Goal: Task Accomplishment & Management: Manage account settings

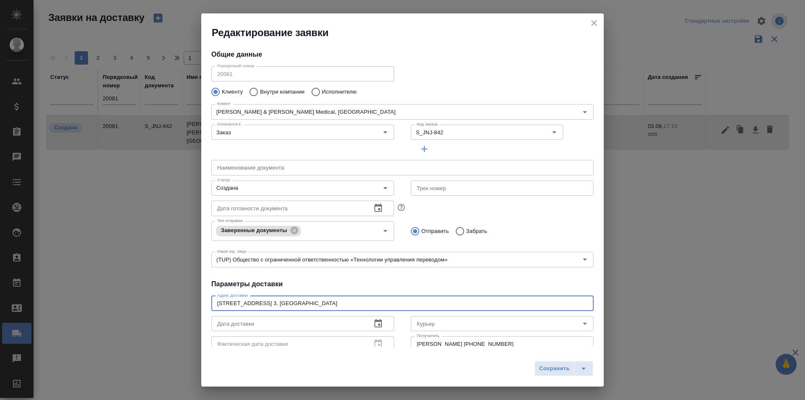
click at [593, 25] on icon "close" at bounding box center [594, 23] width 6 height 6
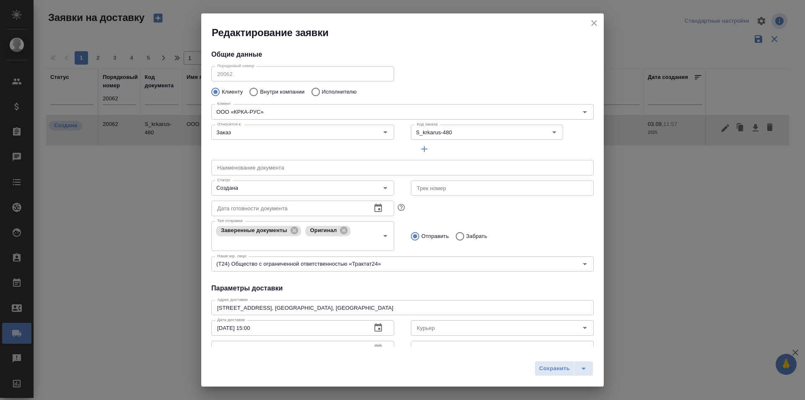
click at [278, 197] on div "Дата готовности документа Дата готовности документа" at bounding box center [303, 207] width 200 height 37
click at [278, 195] on div "Создана Статус" at bounding box center [302, 187] width 183 height 15
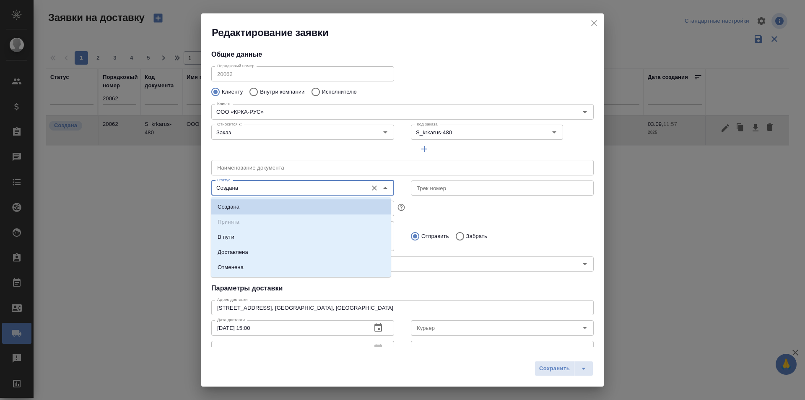
click at [281, 188] on input "Создана" at bounding box center [289, 188] width 150 height 10
click at [252, 247] on li "Доставлена" at bounding box center [301, 252] width 180 height 15
type input "Доставлена"
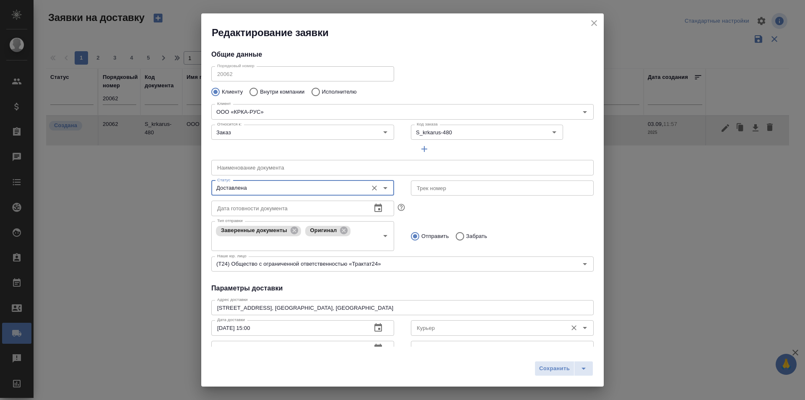
click at [443, 320] on div "[PERSON_NAME]" at bounding box center [502, 327] width 183 height 20
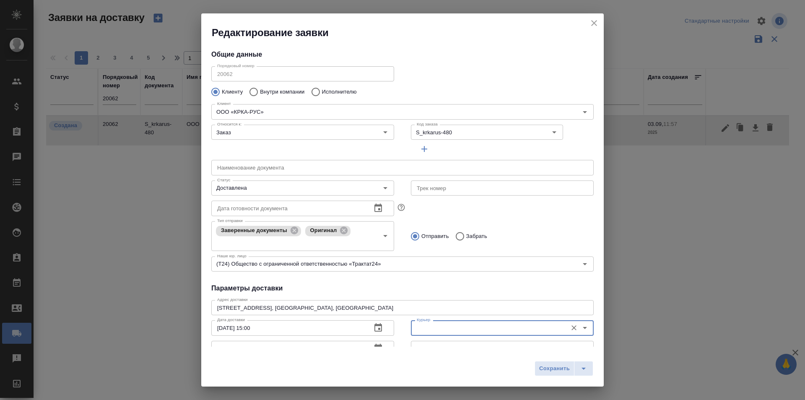
click at [443, 323] on input "Курьер" at bounding box center [489, 328] width 150 height 10
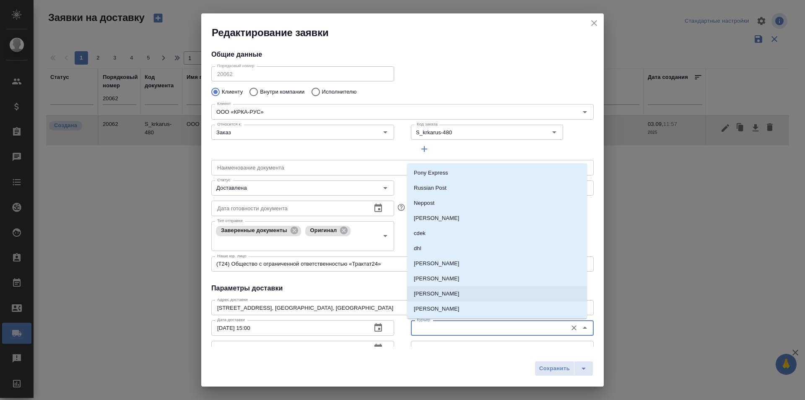
click at [447, 293] on p "[PERSON_NAME]" at bounding box center [437, 293] width 46 height 8
type input "[PERSON_NAME]"
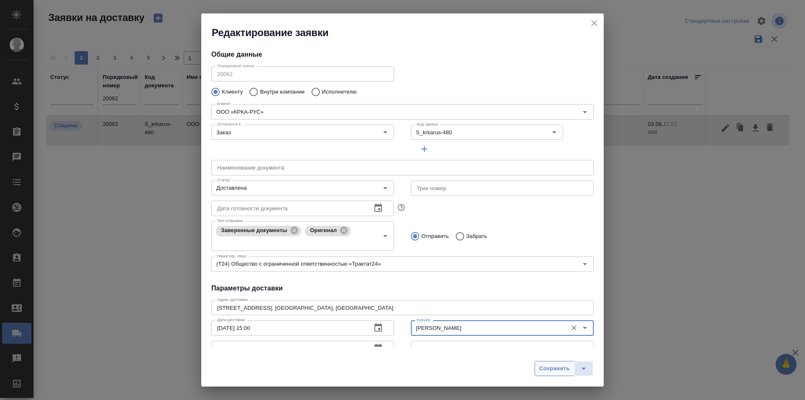
click at [549, 362] on button "Сохранить" at bounding box center [555, 368] width 40 height 15
type input "Создана"
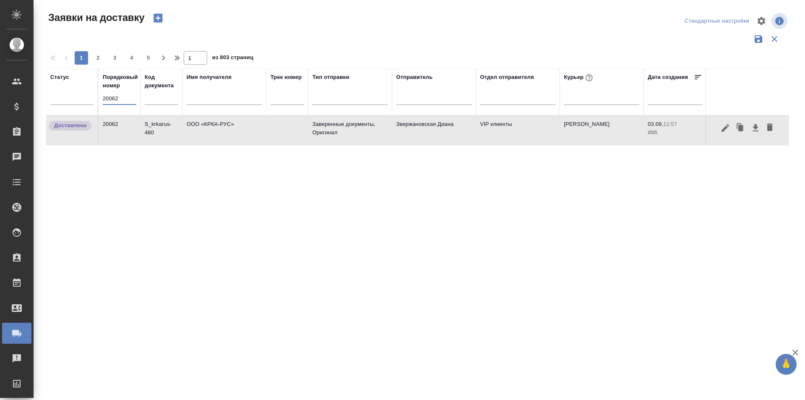
click at [116, 100] on input "20062" at bounding box center [120, 99] width 34 height 12
paste input "75"
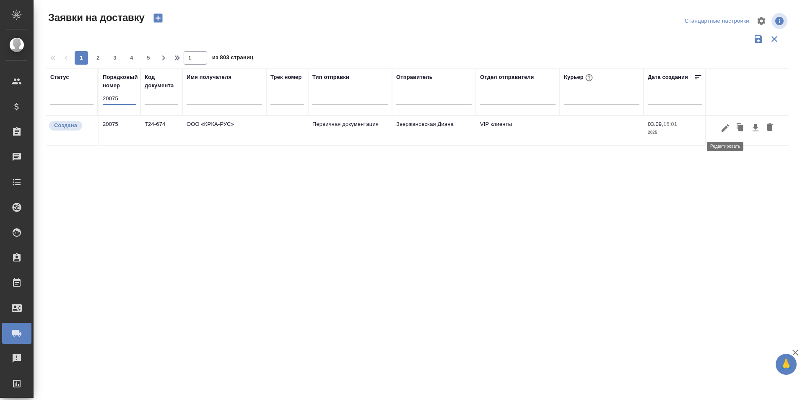
type input "20075"
click at [726, 132] on icon "button" at bounding box center [726, 128] width 10 height 10
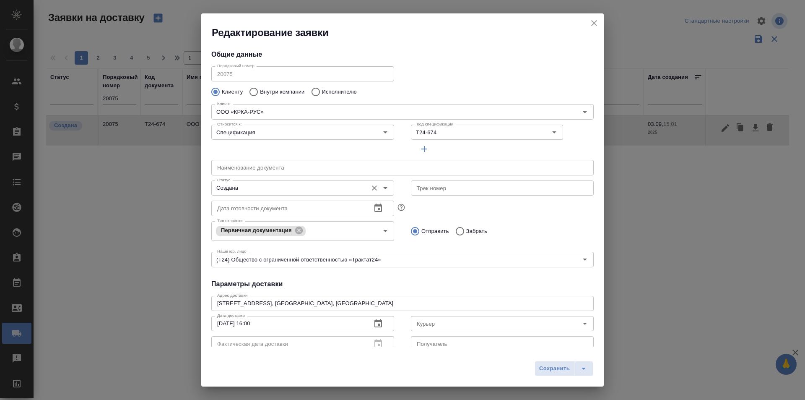
click at [289, 189] on input "Создана" at bounding box center [289, 188] width 150 height 10
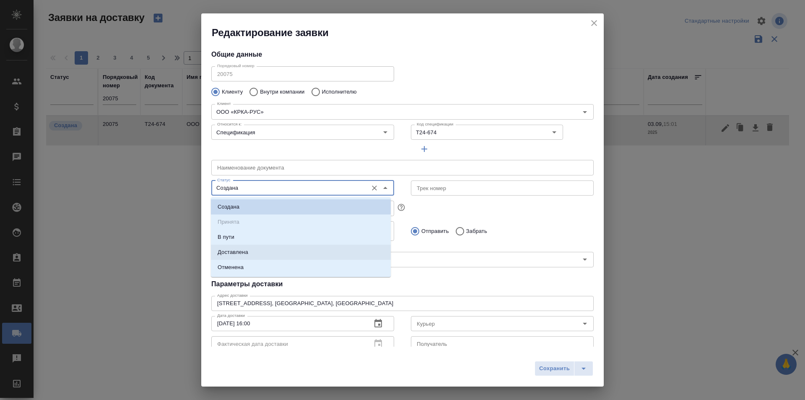
click at [281, 260] on li "Отменена" at bounding box center [301, 267] width 180 height 15
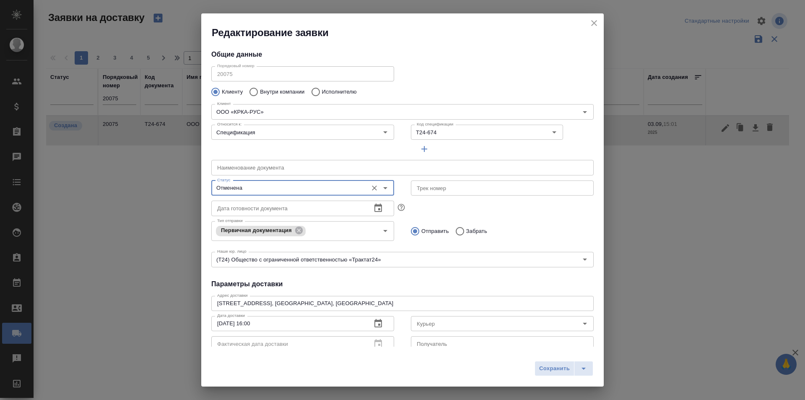
click at [280, 188] on input "Отменена" at bounding box center [289, 188] width 150 height 10
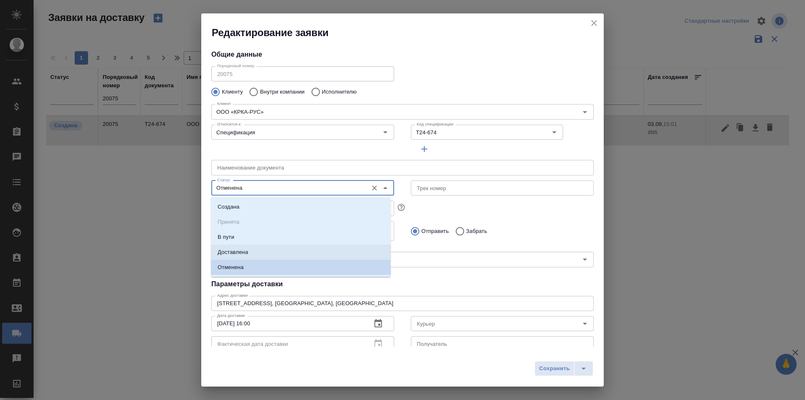
click at [258, 249] on li "Доставлена" at bounding box center [301, 252] width 180 height 15
type input "Доставлена"
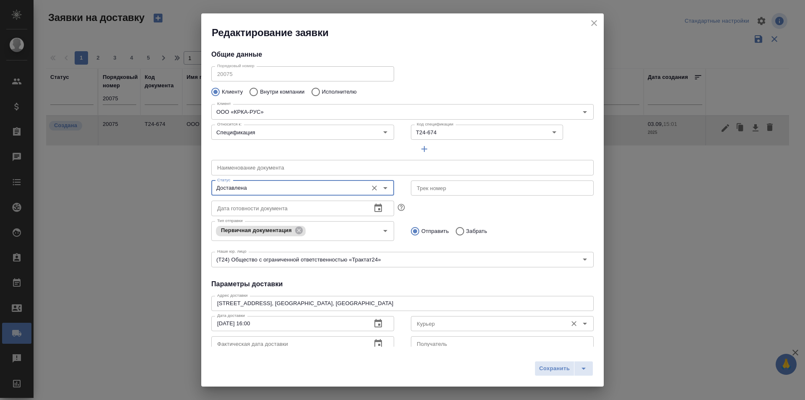
click at [444, 327] on input "Курьер" at bounding box center [489, 323] width 150 height 10
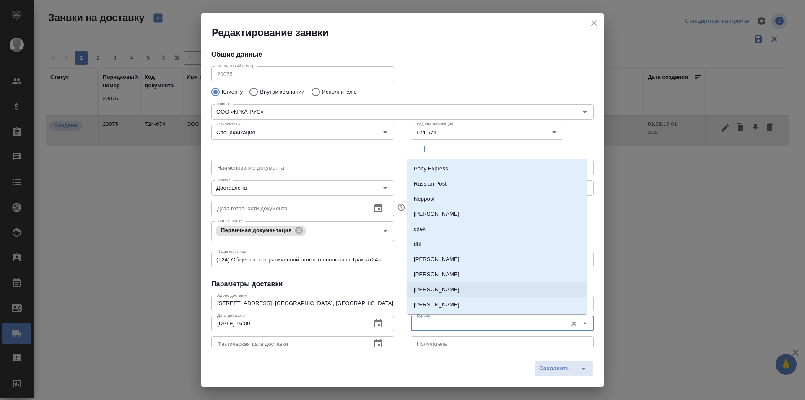
click at [458, 290] on p "[PERSON_NAME]" at bounding box center [437, 289] width 46 height 8
type input "[PERSON_NAME]"
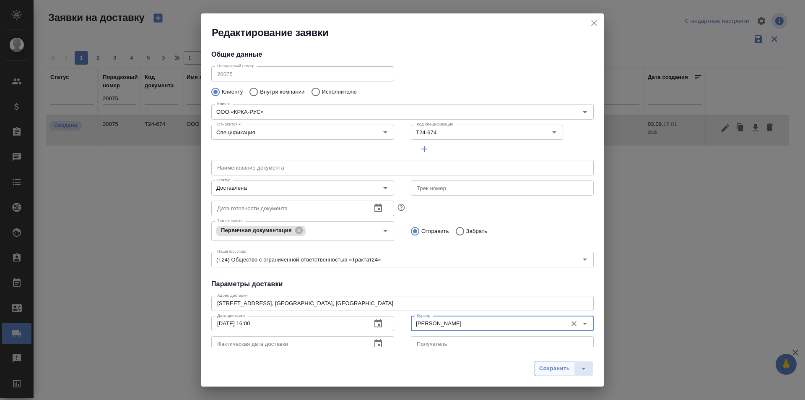
click at [545, 370] on span "Сохранить" at bounding box center [554, 369] width 31 height 10
